Goal: Navigation & Orientation: Understand site structure

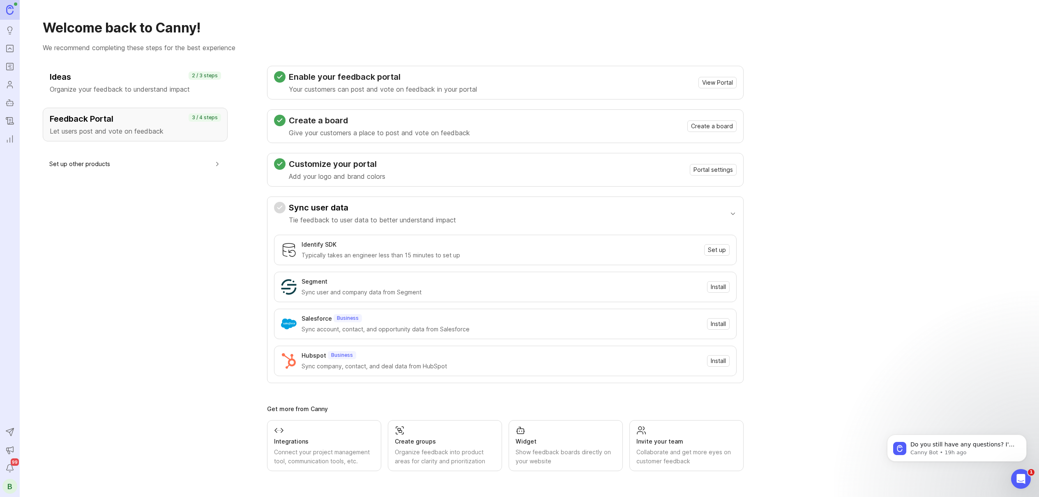
click at [10, 487] on div "B" at bounding box center [9, 486] width 15 height 15
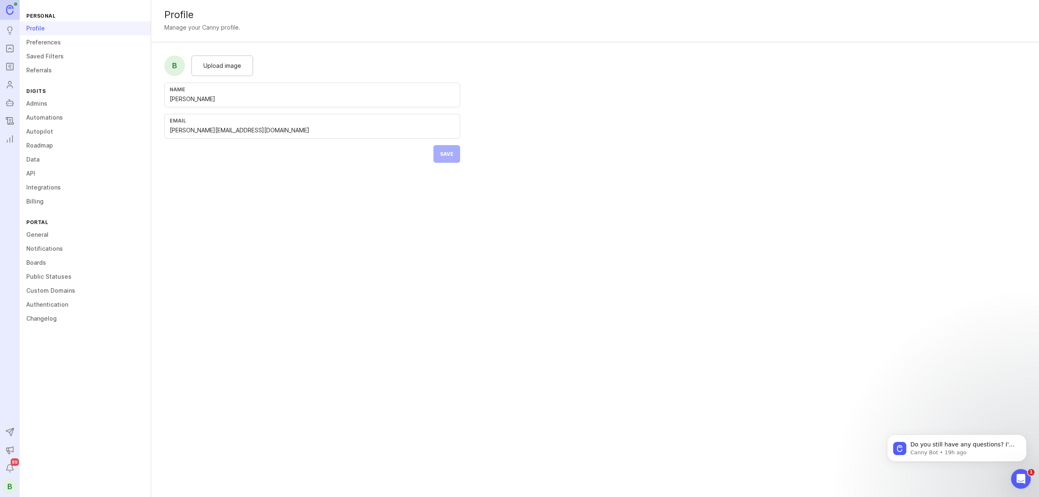
click at [20, 120] on link "Automations" at bounding box center [85, 118] width 131 height 14
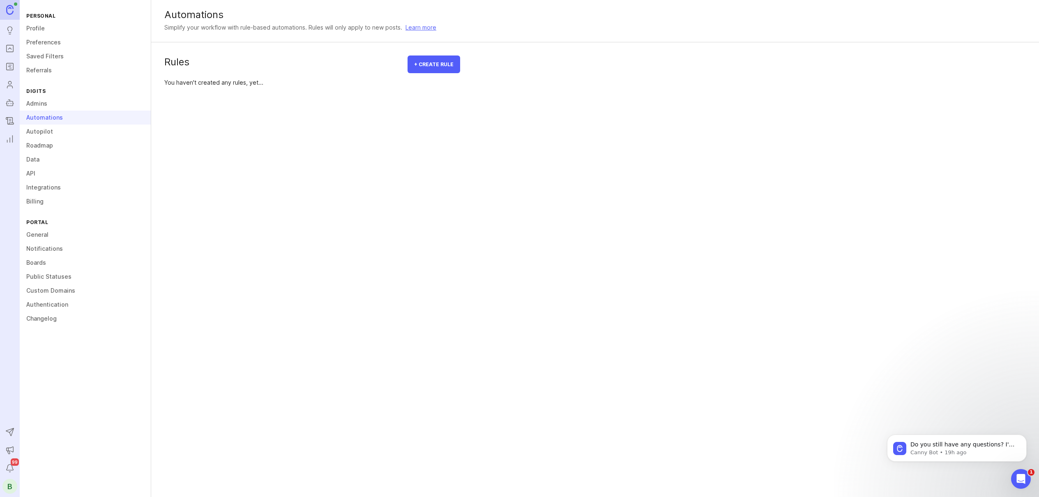
click at [13, 120] on icon "Changelog" at bounding box center [9, 121] width 9 height 10
